Goal: Check status: Check status

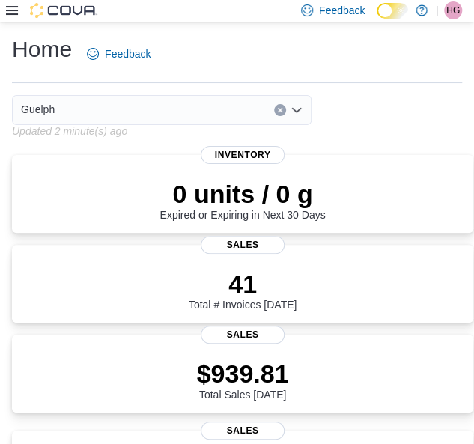
click at [398, 101] on div "Guelph" at bounding box center [243, 110] width 462 height 30
